Goal: Task Accomplishment & Management: Complete application form

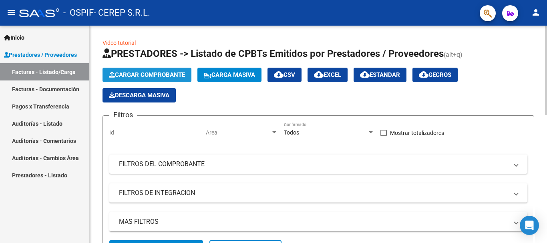
click at [157, 71] on span "Cargar Comprobante" at bounding box center [147, 74] width 76 height 7
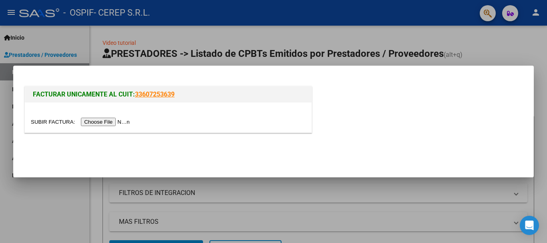
click at [107, 123] on input "file" at bounding box center [81, 122] width 101 height 8
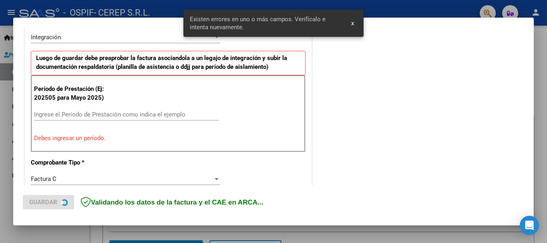
scroll to position [200, 0]
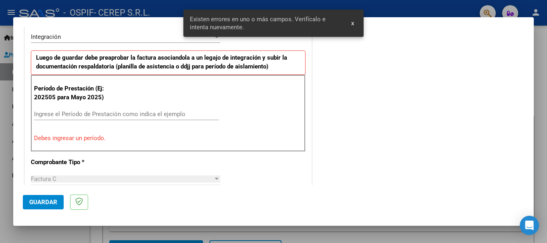
click at [171, 114] on input "Ingrese el Período de Prestación como indica el ejemplo" at bounding box center [126, 114] width 185 height 7
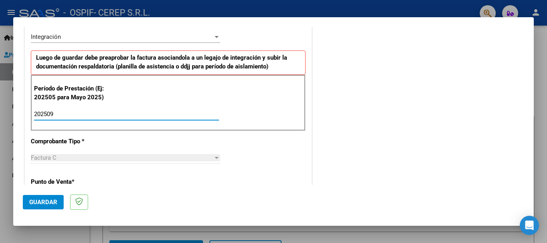
type input "202509"
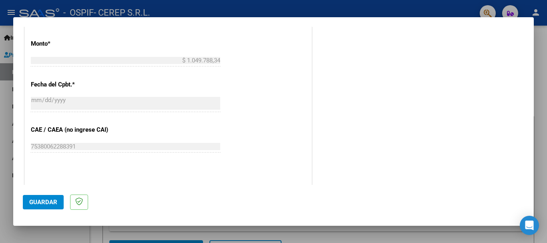
scroll to position [389, 0]
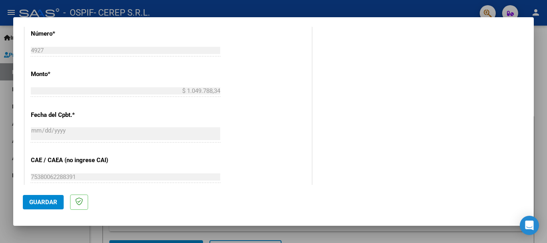
click at [61, 87] on div "$ 1.049.788,34 Ingresar el monto" at bounding box center [126, 91] width 190 height 12
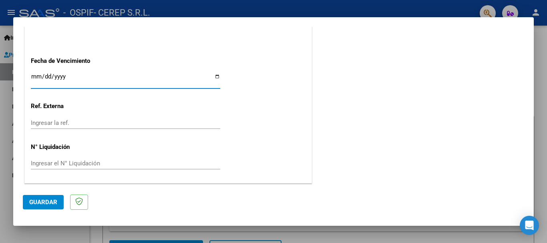
click at [57, 75] on input "Ingresar la fecha" at bounding box center [126, 79] width 190 height 13
click at [35, 75] on input "Ingresar la fecha" at bounding box center [126, 79] width 190 height 13
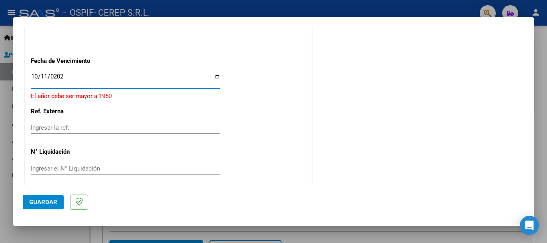
type input "2025-10-11"
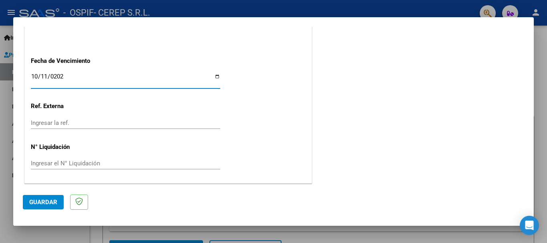
click at [124, 125] on input "Ingresar la ref." at bounding box center [126, 122] width 190 height 7
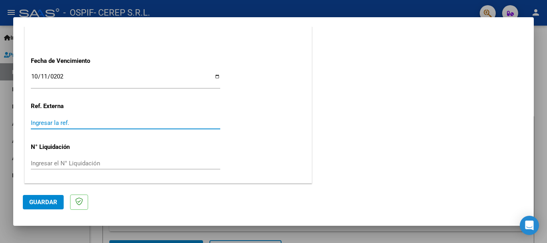
type input "1"
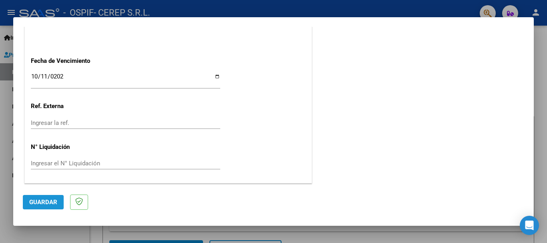
click at [37, 204] on span "Guardar" at bounding box center [43, 202] width 28 height 7
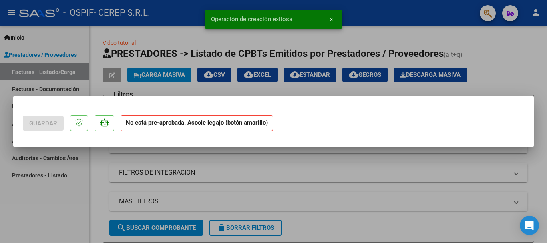
scroll to position [0, 0]
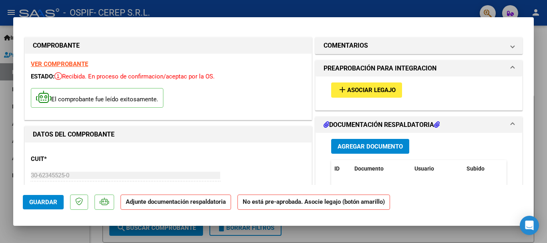
click at [364, 144] on span "Agregar Documento" at bounding box center [370, 146] width 65 height 7
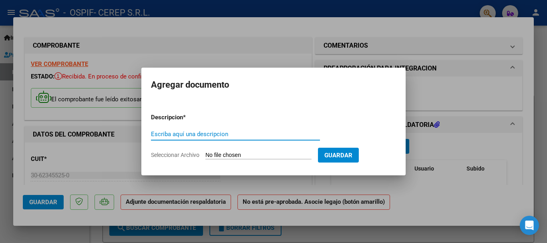
click at [185, 135] on input "Escriba aquí una descripcion" at bounding box center [235, 134] width 169 height 7
type input "ASISTENCIA JAMARDO 0925"
click at [287, 152] on input "Seleccionar Archivo" at bounding box center [259, 156] width 106 height 8
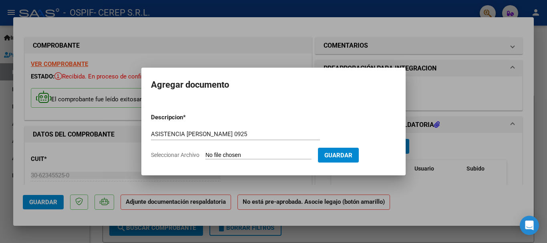
type input "C:\fakepath\JAMARDO.pdf"
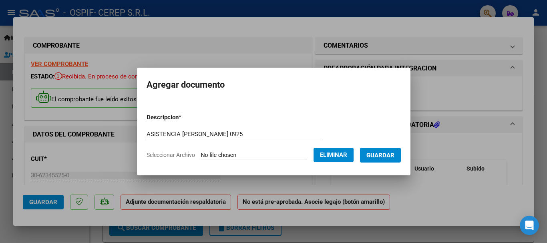
click at [383, 154] on span "Guardar" at bounding box center [381, 155] width 28 height 7
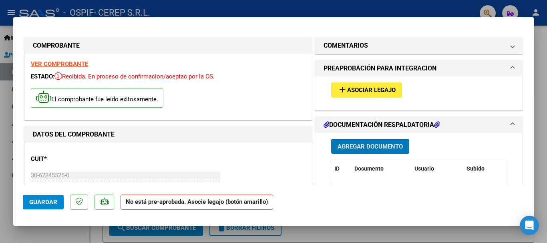
click at [41, 202] on span "Guardar" at bounding box center [43, 202] width 28 height 7
click at [353, 92] on span "Asociar Legajo" at bounding box center [371, 90] width 48 height 7
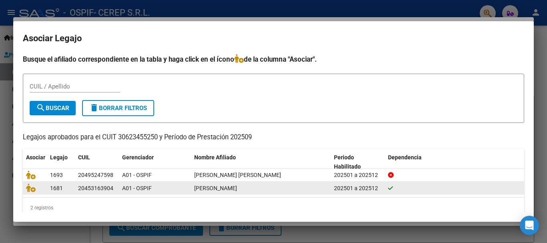
click at [228, 191] on span "JAMARDO FRANCO MANUEL" at bounding box center [215, 188] width 43 height 6
click at [30, 188] on icon at bounding box center [31, 188] width 10 height 9
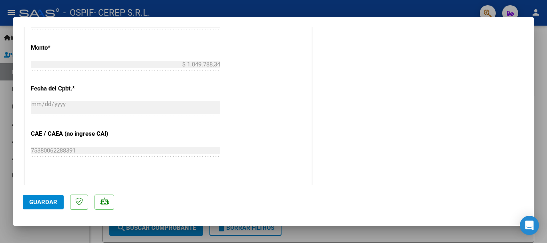
scroll to position [559, 0]
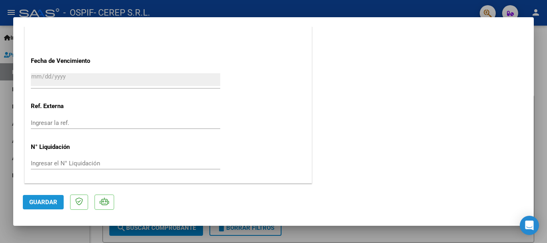
click at [30, 199] on span "Guardar" at bounding box center [43, 202] width 28 height 7
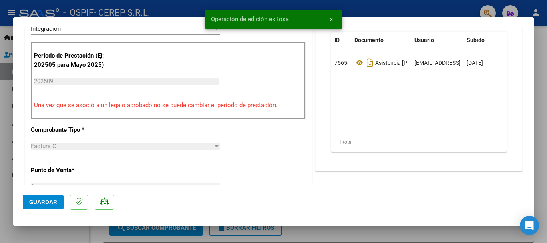
scroll to position [0, 0]
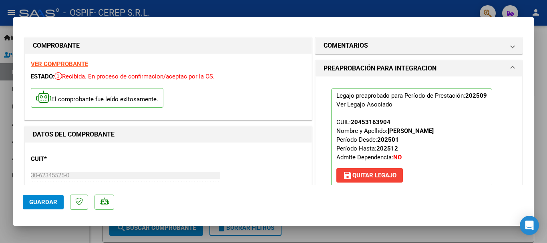
click at [39, 200] on span "Guardar" at bounding box center [43, 202] width 28 height 7
click at [0, 97] on div at bounding box center [273, 121] width 547 height 243
type input "$ 0,00"
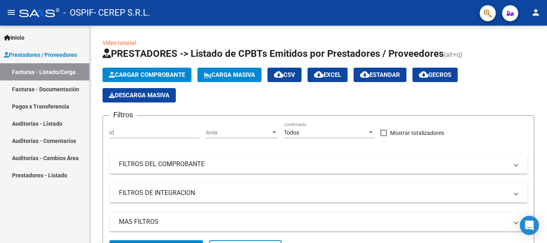
click at [55, 92] on link "Facturas - Documentación" at bounding box center [44, 89] width 89 height 17
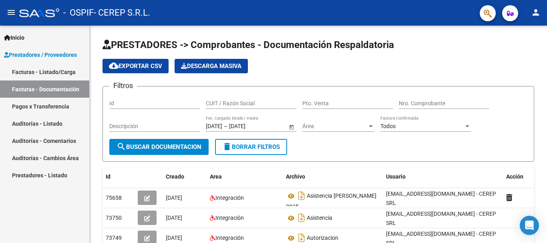
click at [39, 72] on link "Facturas - Listado/Carga" at bounding box center [44, 71] width 89 height 17
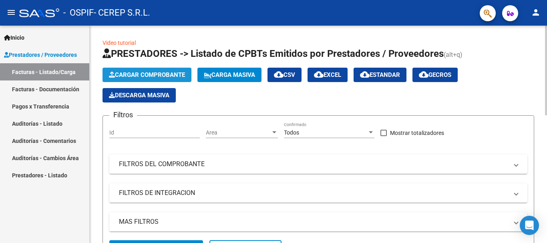
click at [145, 73] on span "Cargar Comprobante" at bounding box center [147, 74] width 76 height 7
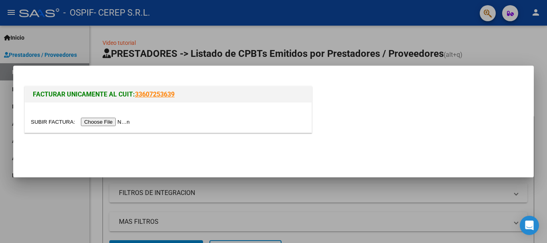
click at [119, 122] on input "file" at bounding box center [81, 122] width 101 height 8
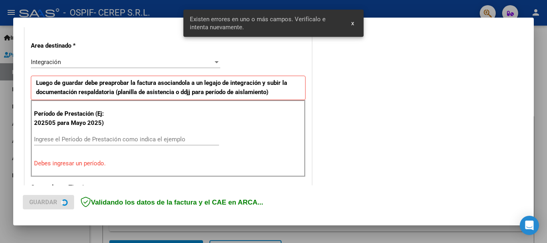
scroll to position [185, 0]
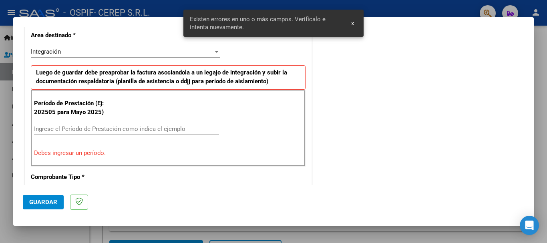
click at [145, 127] on input "Ingrese el Período de Prestación como indica el ejemplo" at bounding box center [126, 128] width 185 height 7
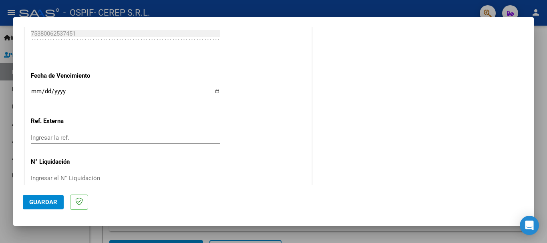
scroll to position [547, 0]
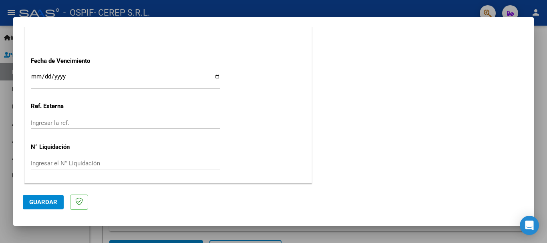
type input "202509"
click at [35, 76] on input "Ingresar la fecha" at bounding box center [126, 79] width 190 height 13
type input "0001-10-11"
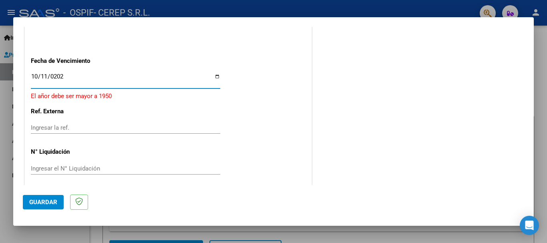
type input "2025-10-11"
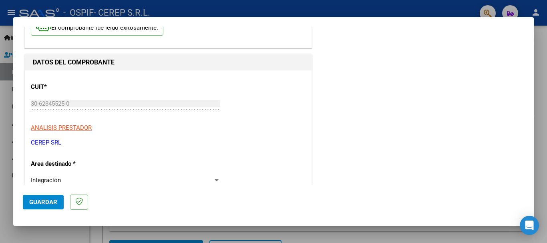
scroll to position [0, 0]
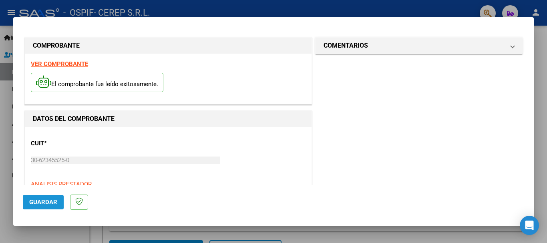
click at [42, 202] on span "Guardar" at bounding box center [43, 202] width 28 height 7
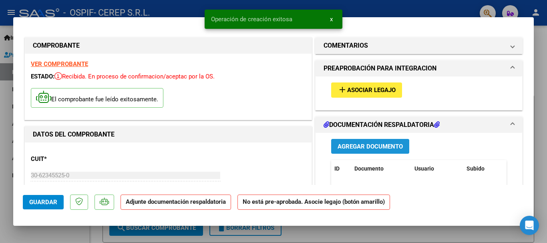
click at [366, 147] on span "Agregar Documento" at bounding box center [370, 146] width 65 height 7
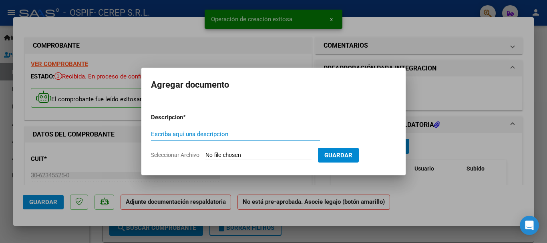
click at [199, 134] on input "Escriba aquí una descripcion" at bounding box center [235, 134] width 169 height 7
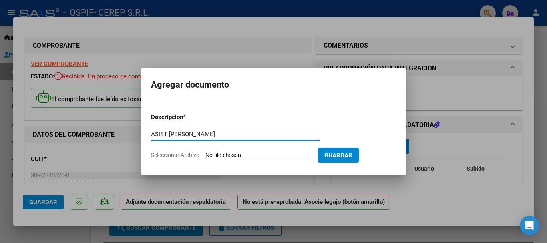
type input "ASIST TOTH"
click at [236, 157] on input "Seleccionar Archivo" at bounding box center [259, 156] width 106 height 8
type input "C:\fakepath\TOTH.pdf"
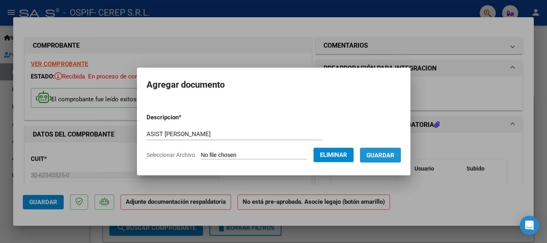
click at [393, 155] on span "Guardar" at bounding box center [381, 155] width 28 height 7
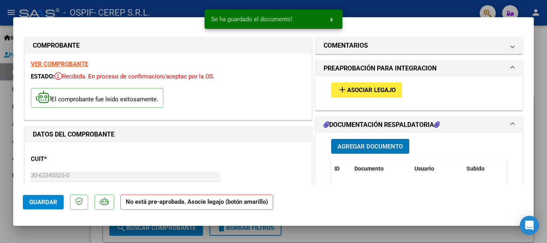
click at [355, 91] on span "Asociar Legajo" at bounding box center [371, 90] width 48 height 7
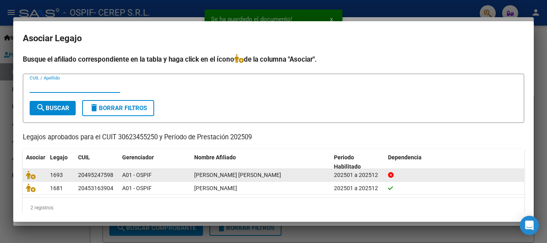
click at [390, 176] on icon at bounding box center [391, 175] width 6 height 6
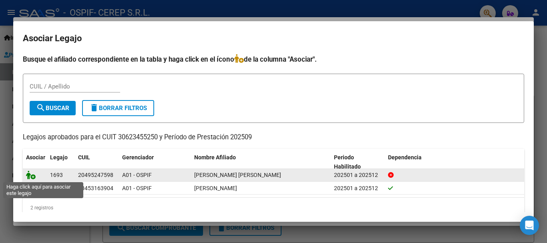
click at [32, 174] on icon at bounding box center [31, 175] width 10 height 9
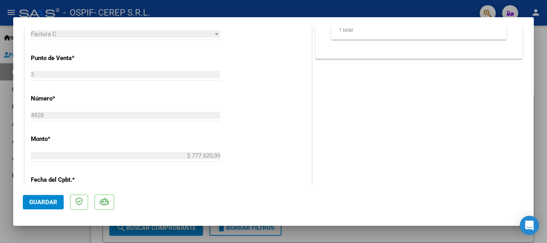
scroll to position [559, 0]
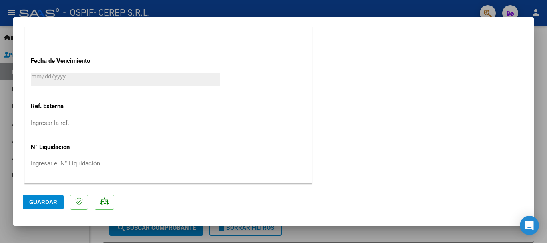
click at [50, 200] on span "Guardar" at bounding box center [43, 202] width 28 height 7
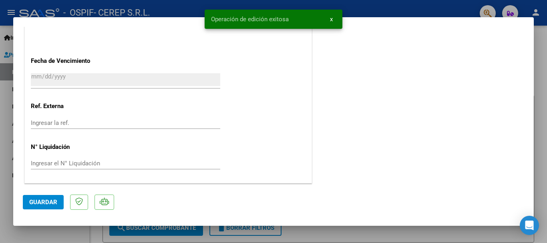
click at [6, 155] on div at bounding box center [273, 121] width 547 height 243
type input "$ 0,00"
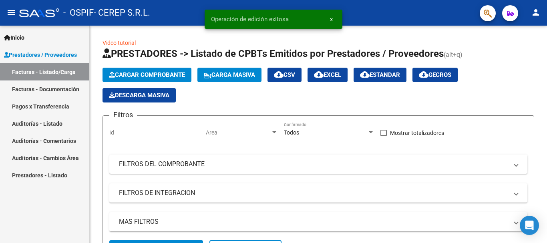
click at [32, 90] on link "Facturas - Documentación" at bounding box center [44, 89] width 89 height 17
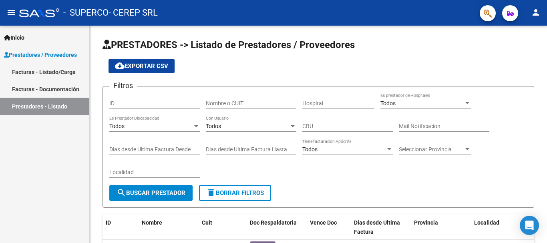
click at [52, 72] on link "Facturas - Listado/Carga" at bounding box center [44, 71] width 89 height 17
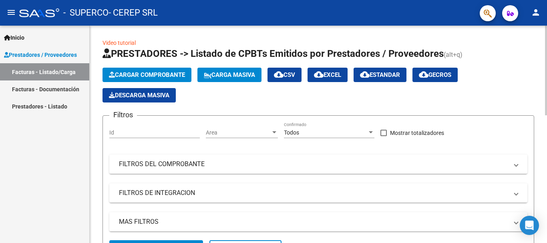
click at [158, 75] on span "Cargar Comprobante" at bounding box center [147, 74] width 76 height 7
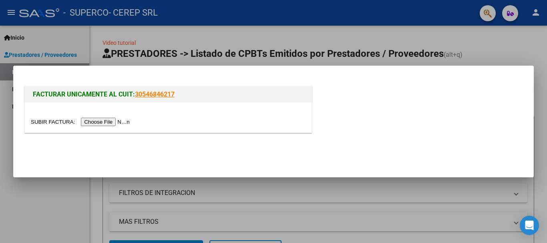
click at [104, 121] on input "file" at bounding box center [81, 122] width 101 height 8
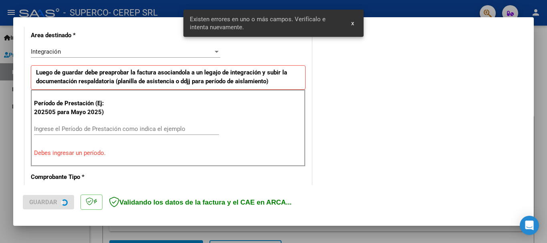
scroll to position [200, 0]
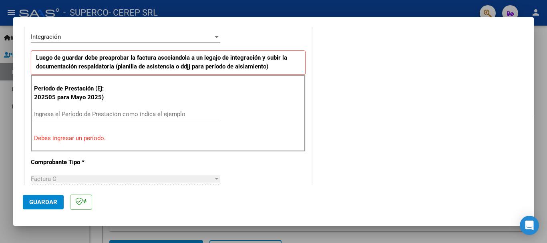
click at [103, 113] on input "Ingrese el Período de Prestación como indica el ejemplo" at bounding box center [126, 114] width 185 height 7
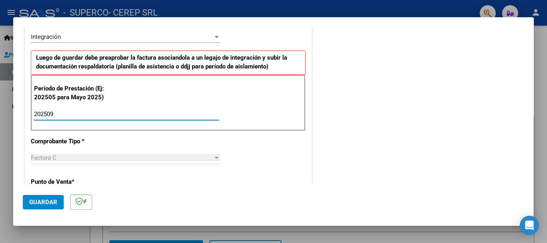
scroll to position [547, 0]
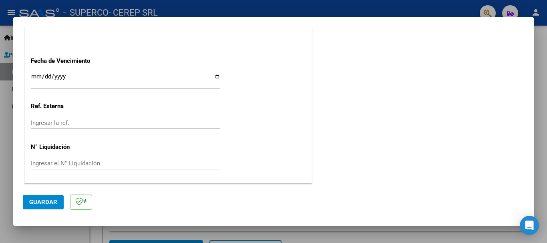
type input "202509"
click at [32, 76] on input "Ingresar la fecha" at bounding box center [126, 79] width 190 height 13
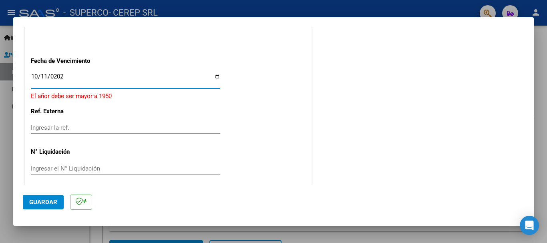
type input "2025-10-11"
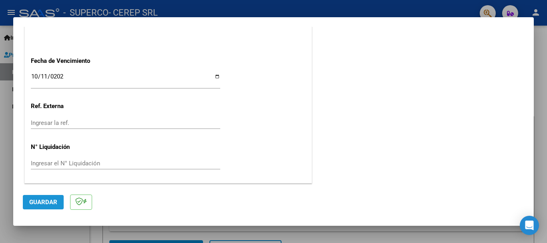
click at [50, 206] on button "Guardar" at bounding box center [43, 202] width 41 height 14
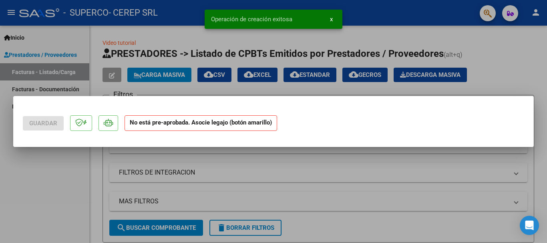
scroll to position [0, 0]
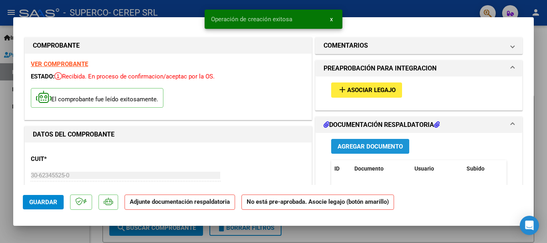
click at [361, 146] on span "Agregar Documento" at bounding box center [370, 146] width 65 height 7
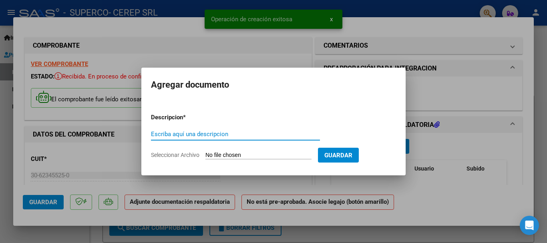
click at [210, 134] on input "Escriba aquí una descripcion" at bounding box center [235, 134] width 169 height 7
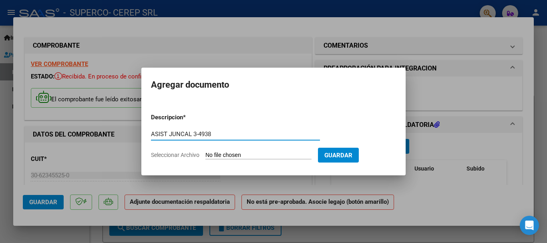
type input "ASIST JUNCAL 3-4938"
click at [276, 152] on input "Seleccionar Archivo" at bounding box center [259, 156] width 106 height 8
type input "C:\fakepath\JUNCAL.pdf"
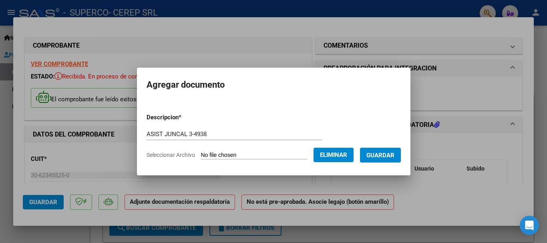
click at [384, 150] on button "Guardar" at bounding box center [380, 155] width 41 height 15
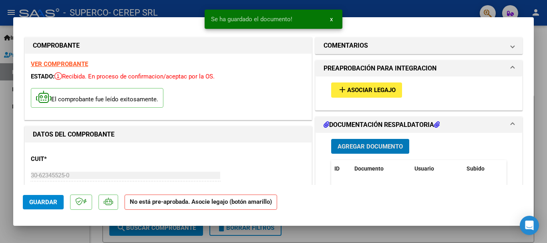
click at [363, 92] on span "Asociar Legajo" at bounding box center [371, 90] width 48 height 7
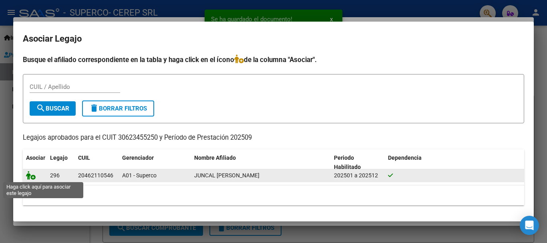
click at [28, 178] on icon at bounding box center [31, 175] width 10 height 9
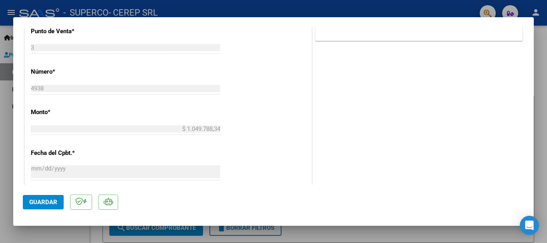
scroll to position [370, 0]
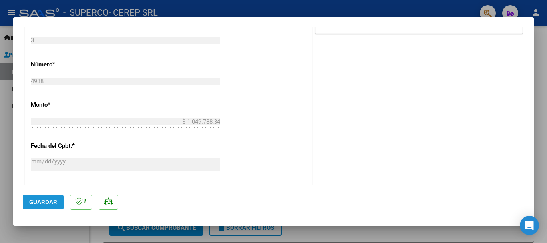
click at [52, 197] on button "Guardar" at bounding box center [43, 202] width 41 height 14
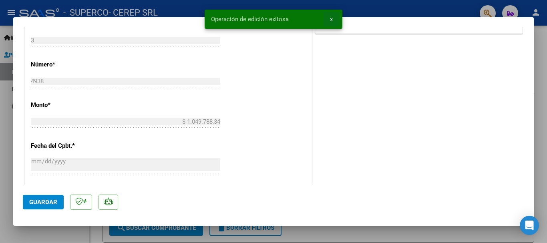
click at [334, 17] on button "x" at bounding box center [332, 19] width 16 height 14
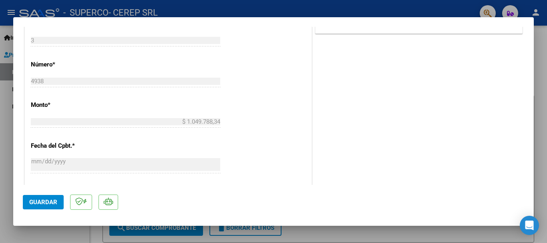
click at [3, 127] on div at bounding box center [273, 121] width 547 height 243
type input "$ 0,00"
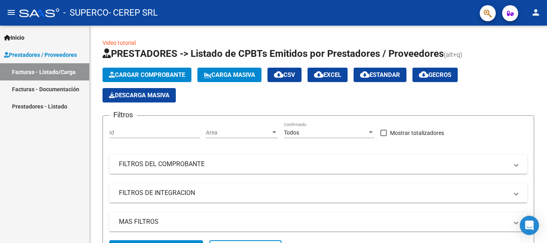
click at [47, 91] on link "Facturas - Documentación" at bounding box center [44, 89] width 89 height 17
